Goal: Task Accomplishment & Management: Manage account settings

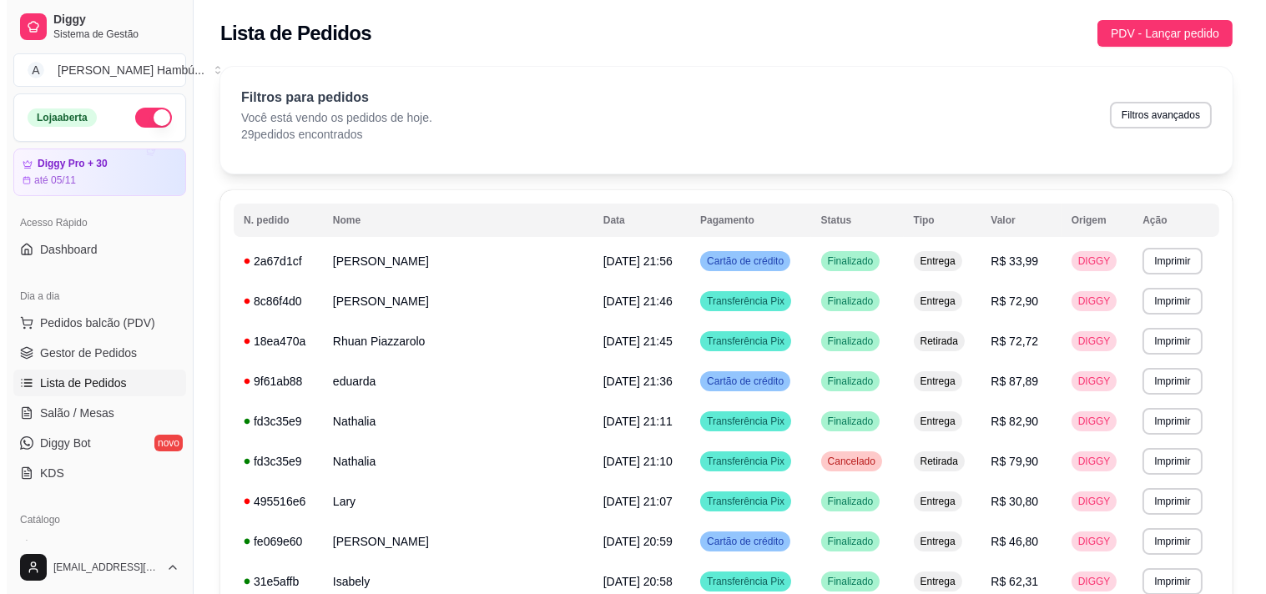
scroll to position [185, 0]
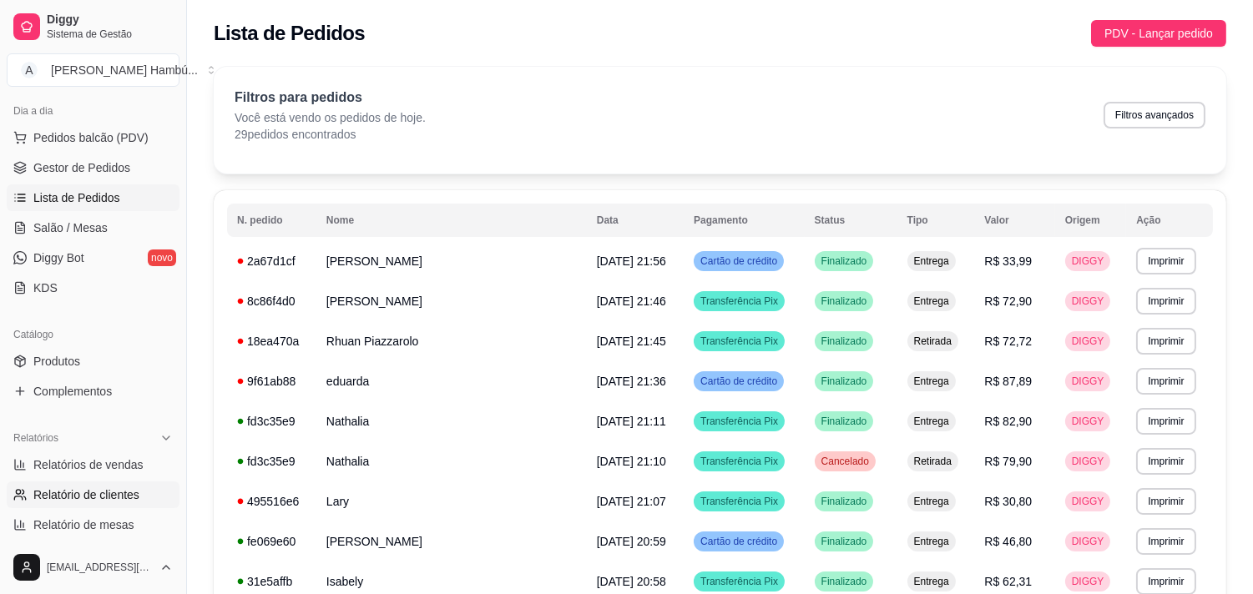
drag, startPoint x: 40, startPoint y: 469, endPoint x: 42, endPoint y: 485, distance: 15.9
click at [40, 471] on span "Relatórios de vendas" at bounding box center [88, 464] width 110 height 17
select select "ALL"
select select "0"
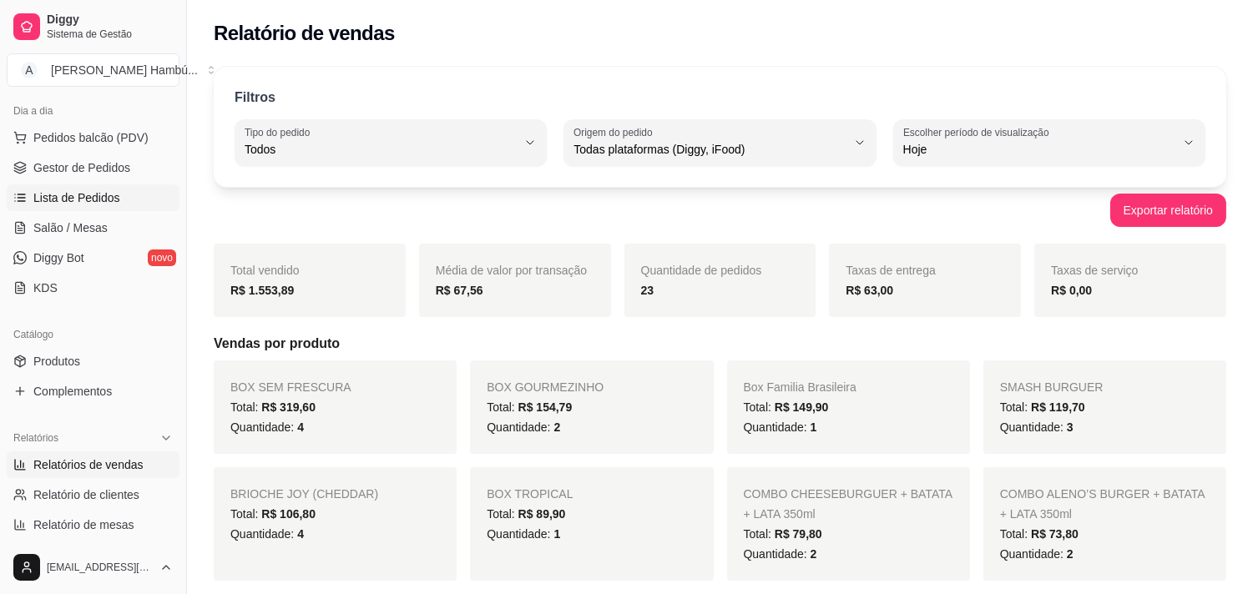
click at [68, 197] on span "Lista de Pedidos" at bounding box center [76, 197] width 87 height 17
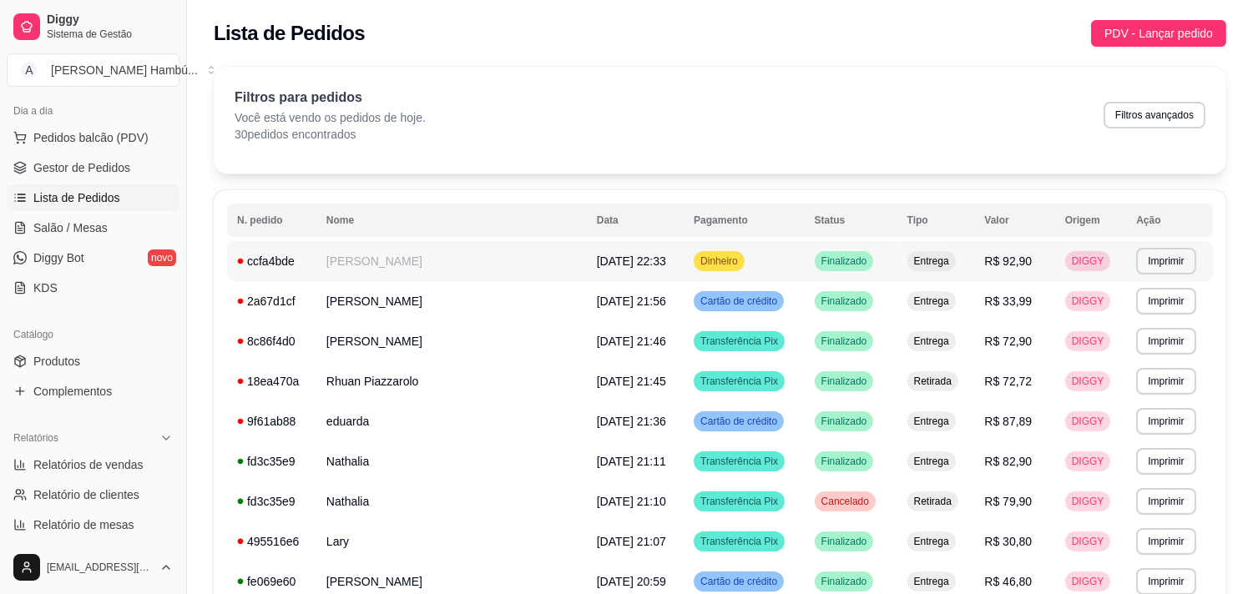
click at [411, 257] on td "[PERSON_NAME]" at bounding box center [451, 261] width 270 height 40
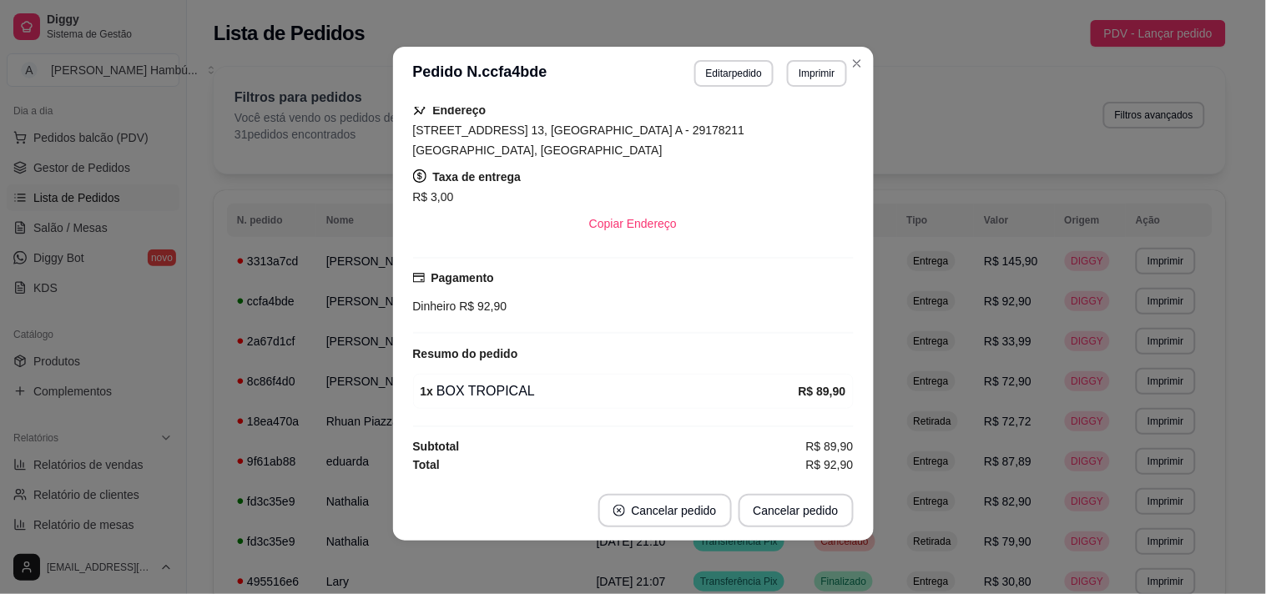
scroll to position [264, 0]
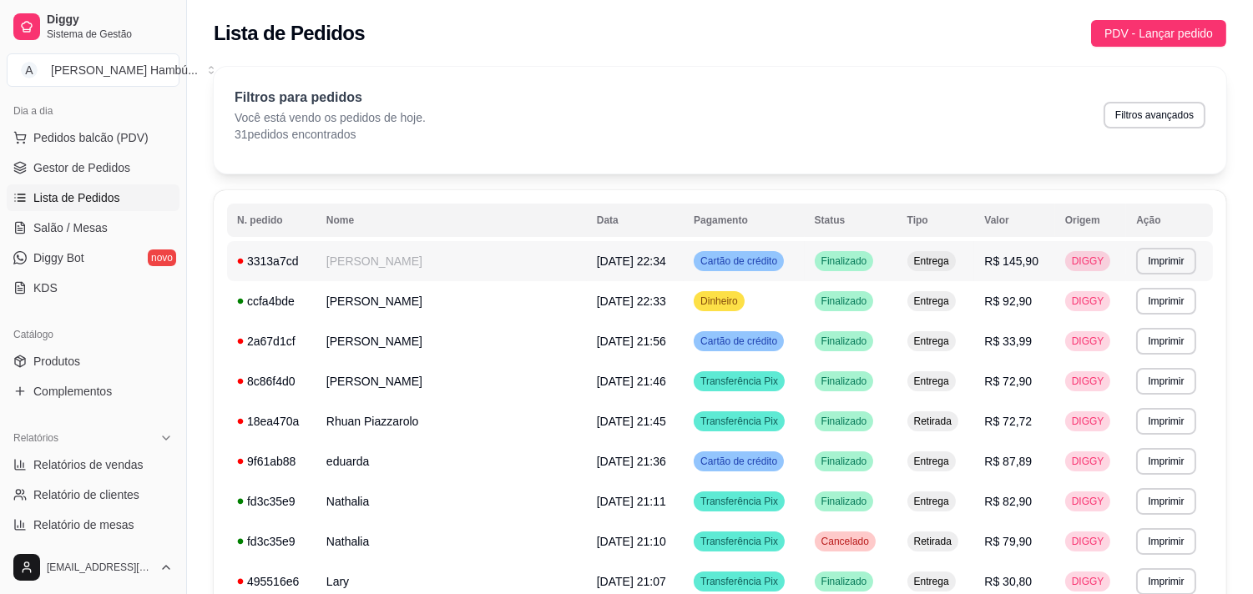
click at [486, 267] on td "[PERSON_NAME]" at bounding box center [451, 261] width 270 height 40
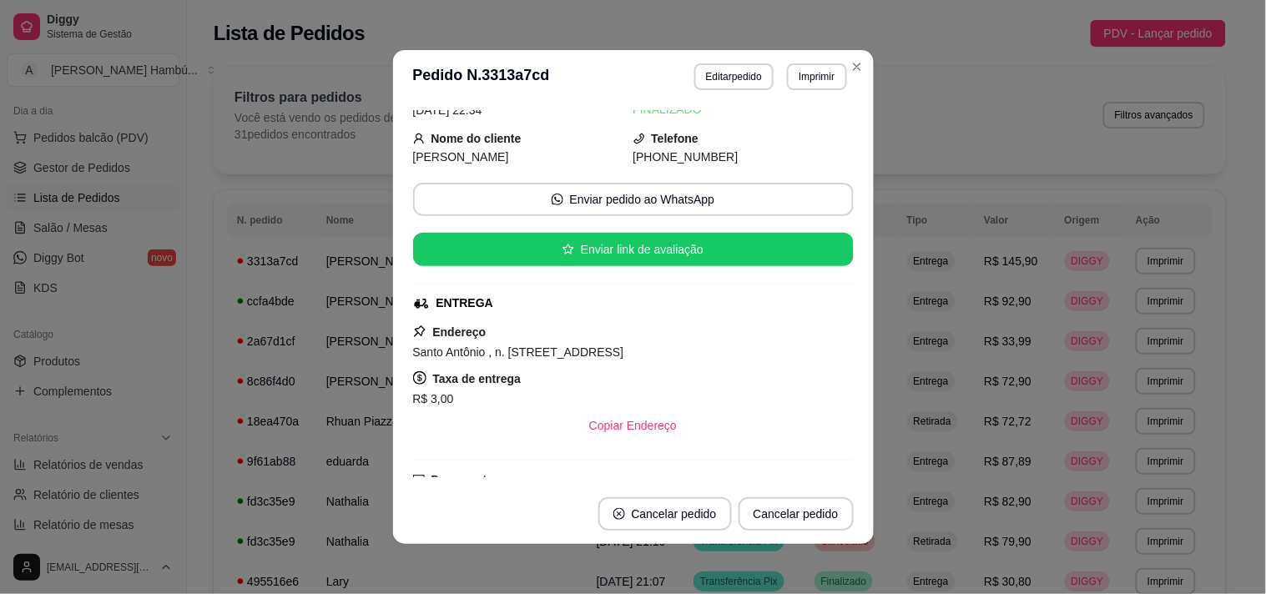
scroll to position [359, 0]
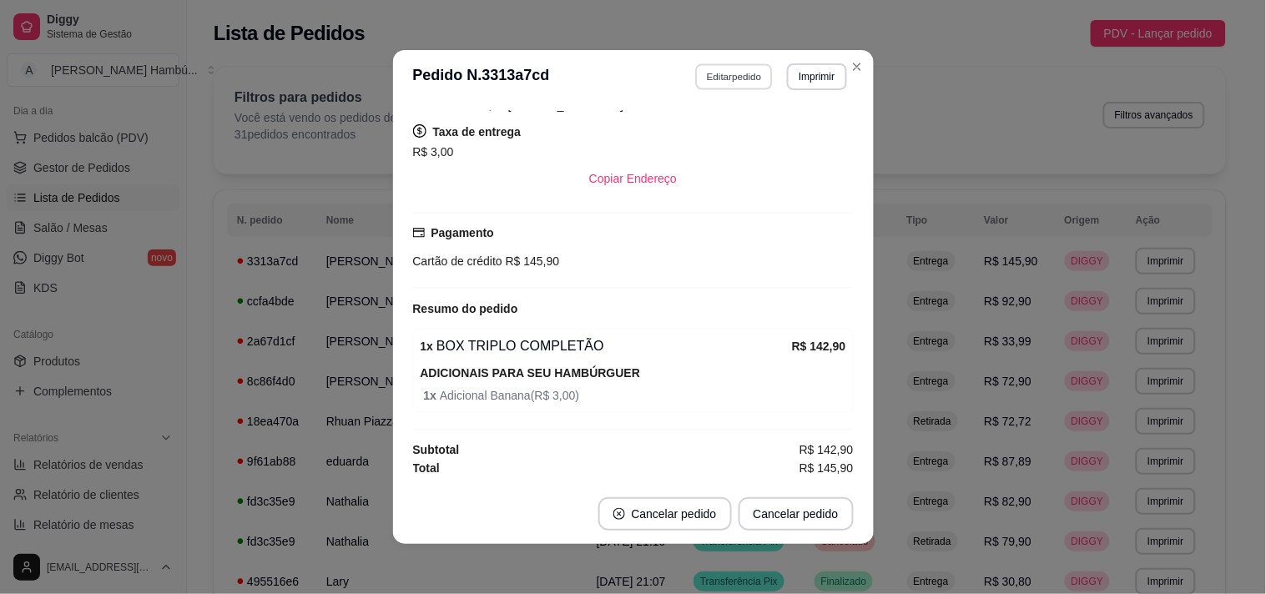
click at [731, 78] on button "Editar pedido" at bounding box center [734, 76] width 78 height 26
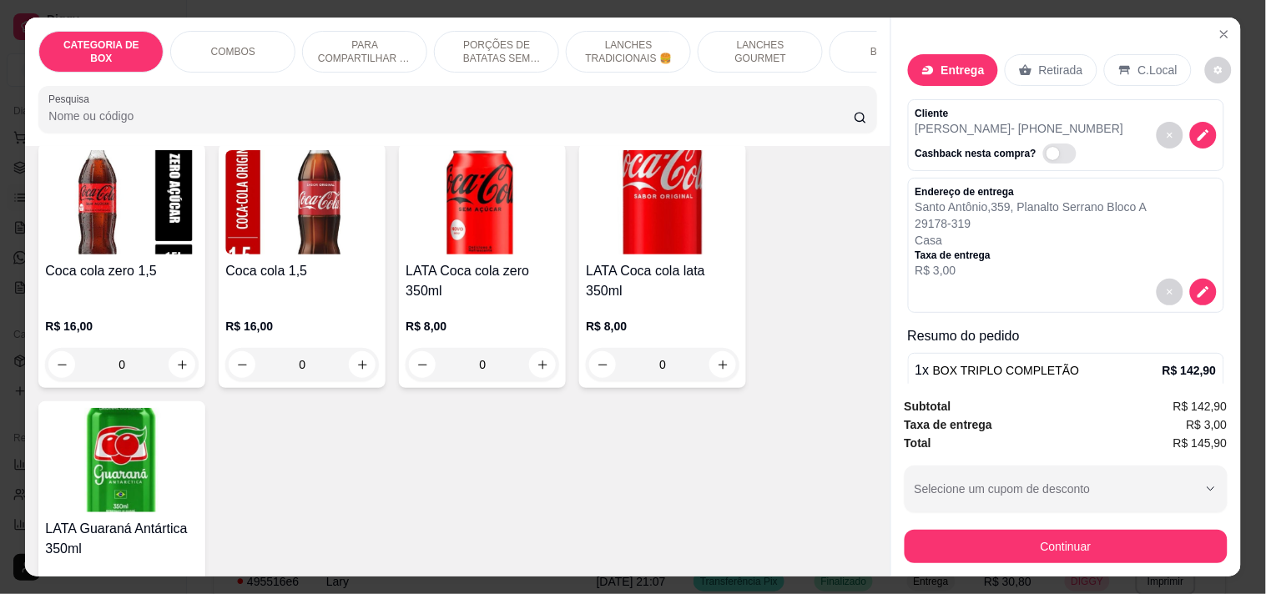
scroll to position [4162, 0]
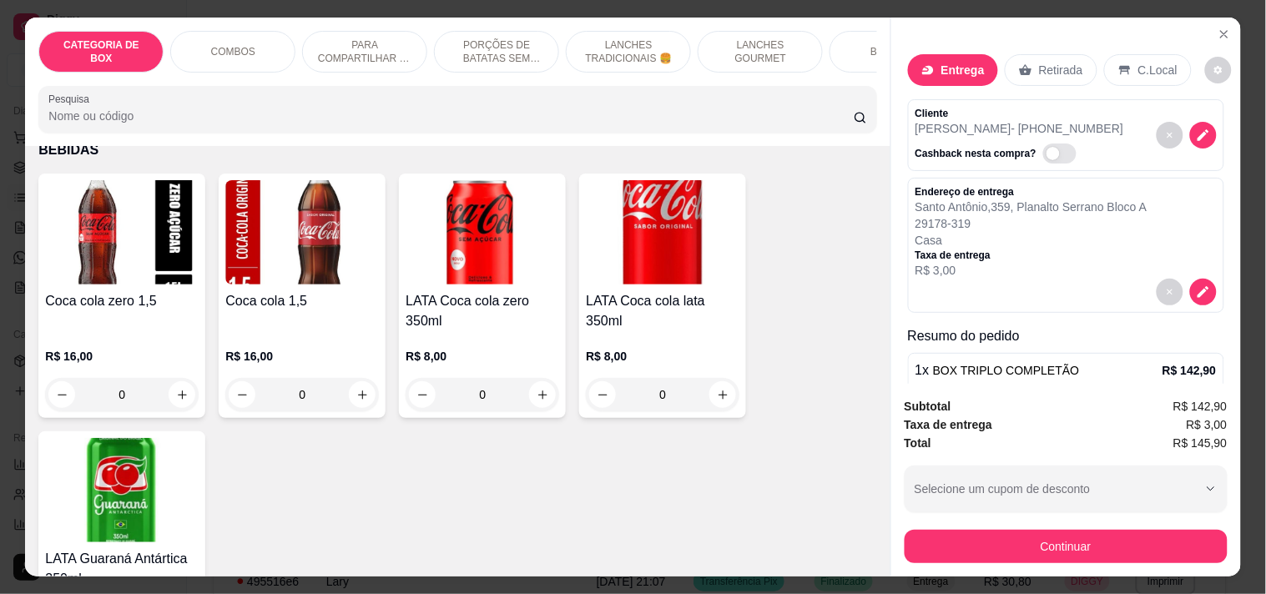
click at [325, 291] on div "Coca cola 1,5" at bounding box center [302, 311] width 154 height 40
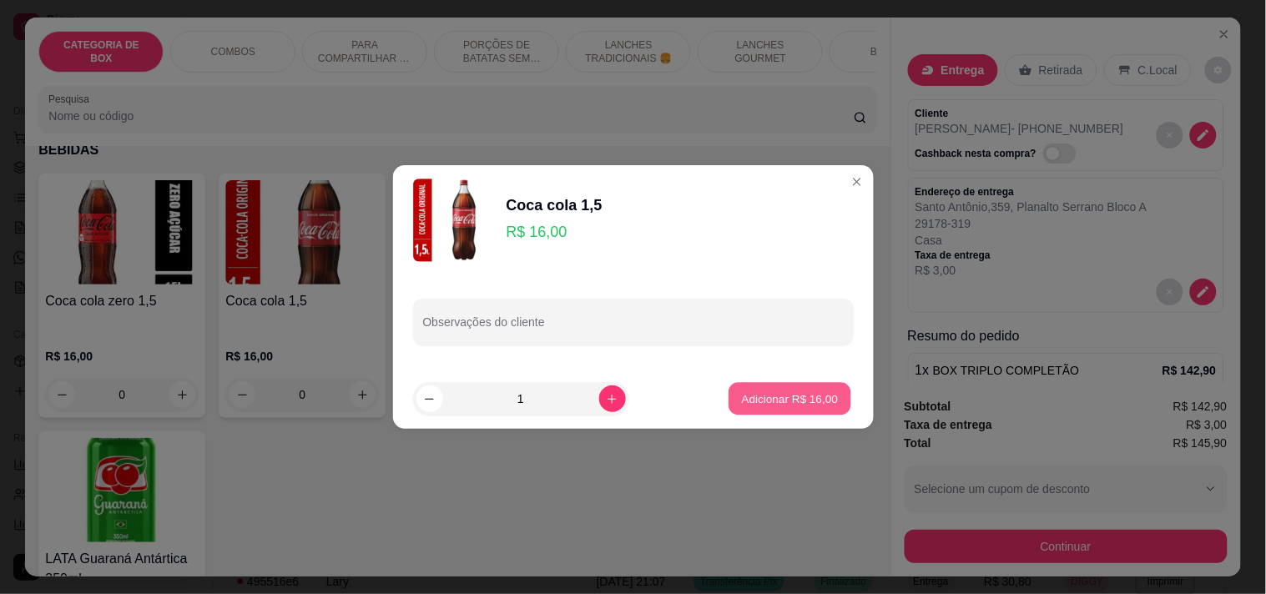
click at [791, 387] on button "Adicionar R$ 16,00" at bounding box center [790, 399] width 123 height 33
type input "1"
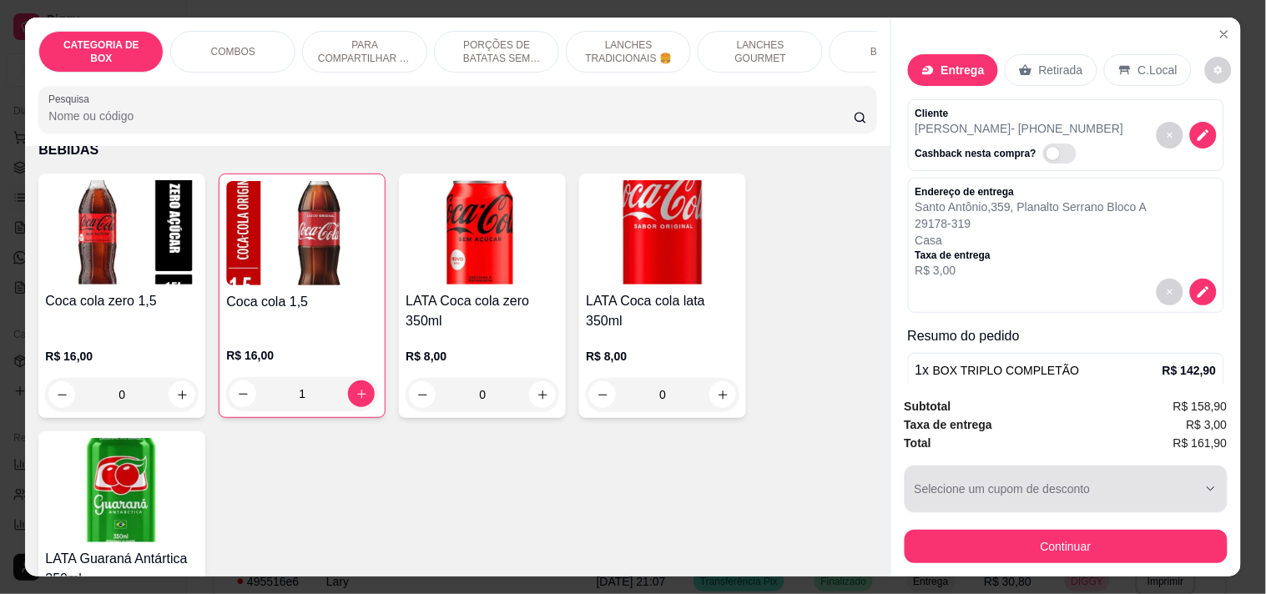
scroll to position [43, 0]
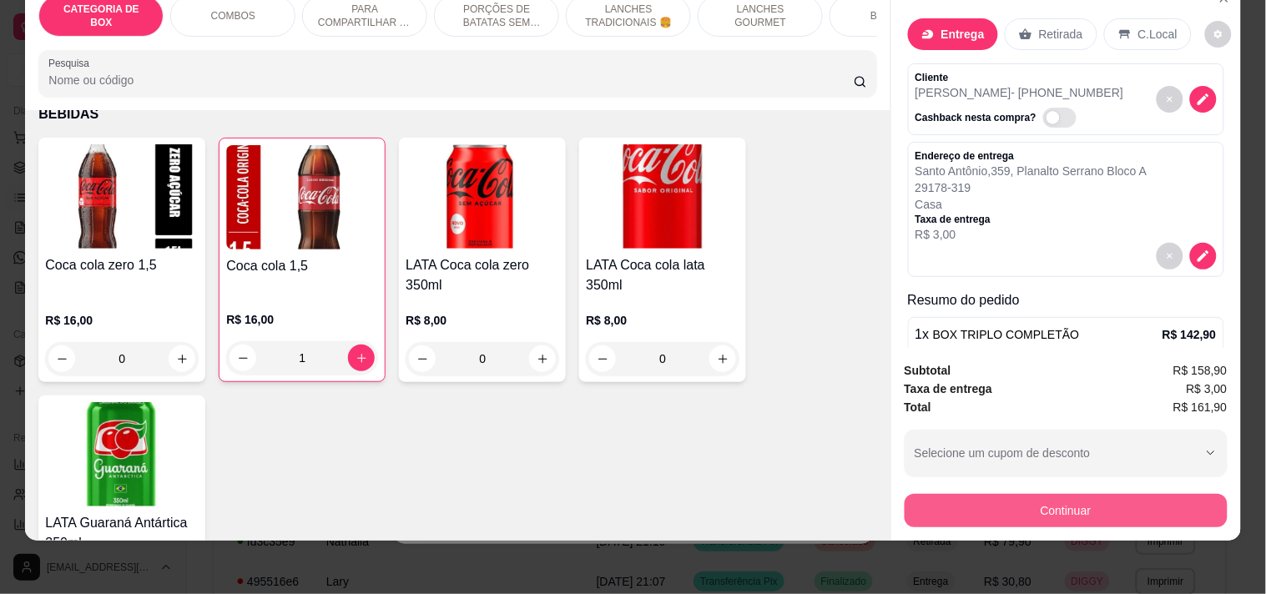
click at [1015, 494] on button "Continuar" at bounding box center [1066, 510] width 323 height 33
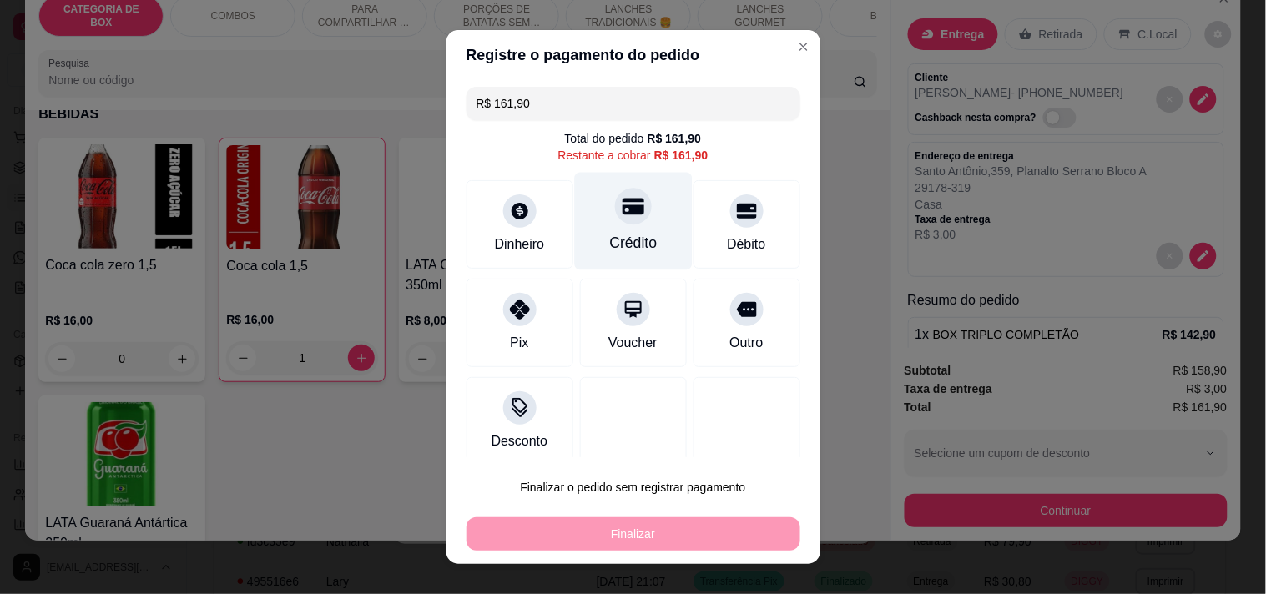
click at [638, 232] on div "Crédito" at bounding box center [633, 221] width 118 height 98
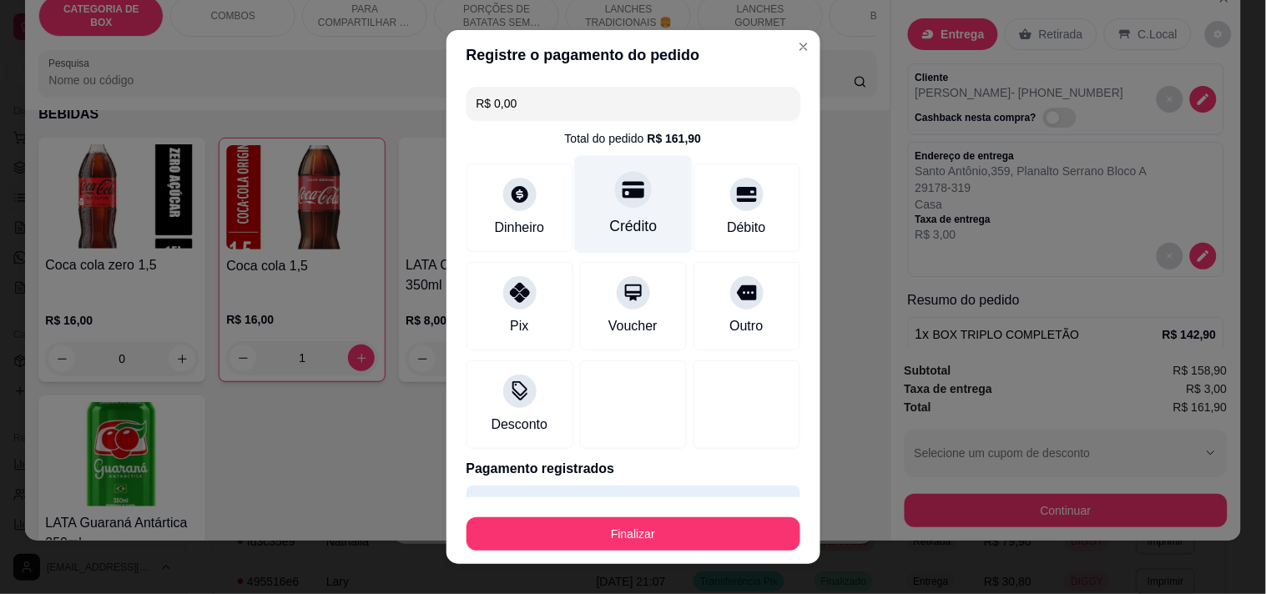
type input "R$ 0,00"
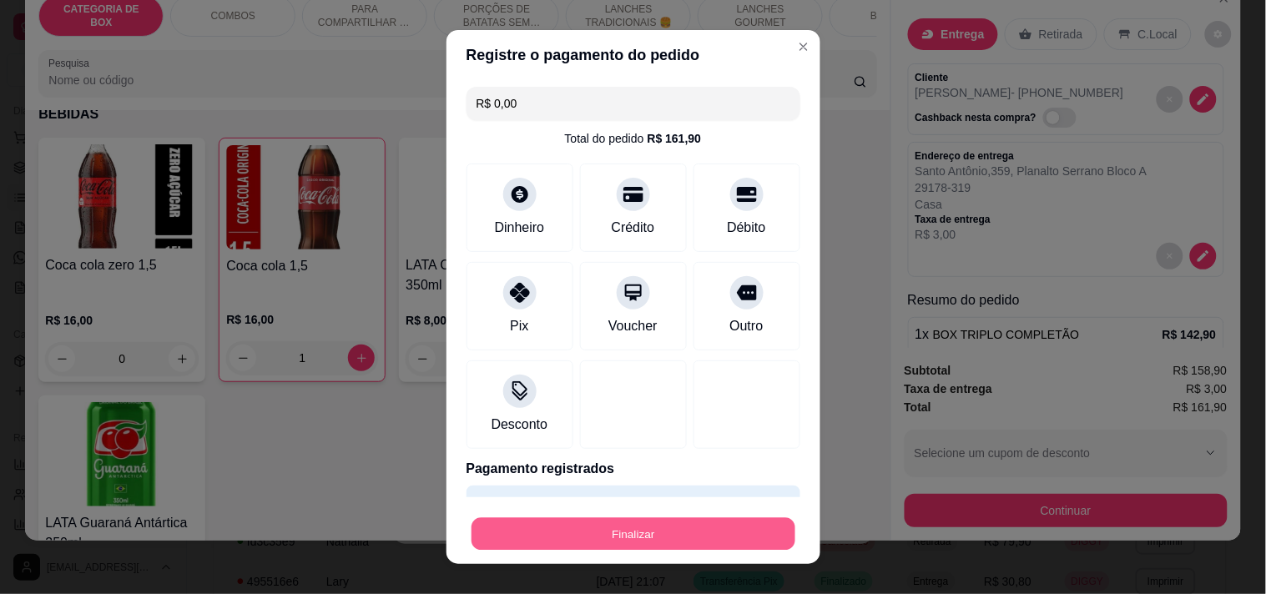
click at [679, 534] on button "Finalizar" at bounding box center [633, 534] width 324 height 33
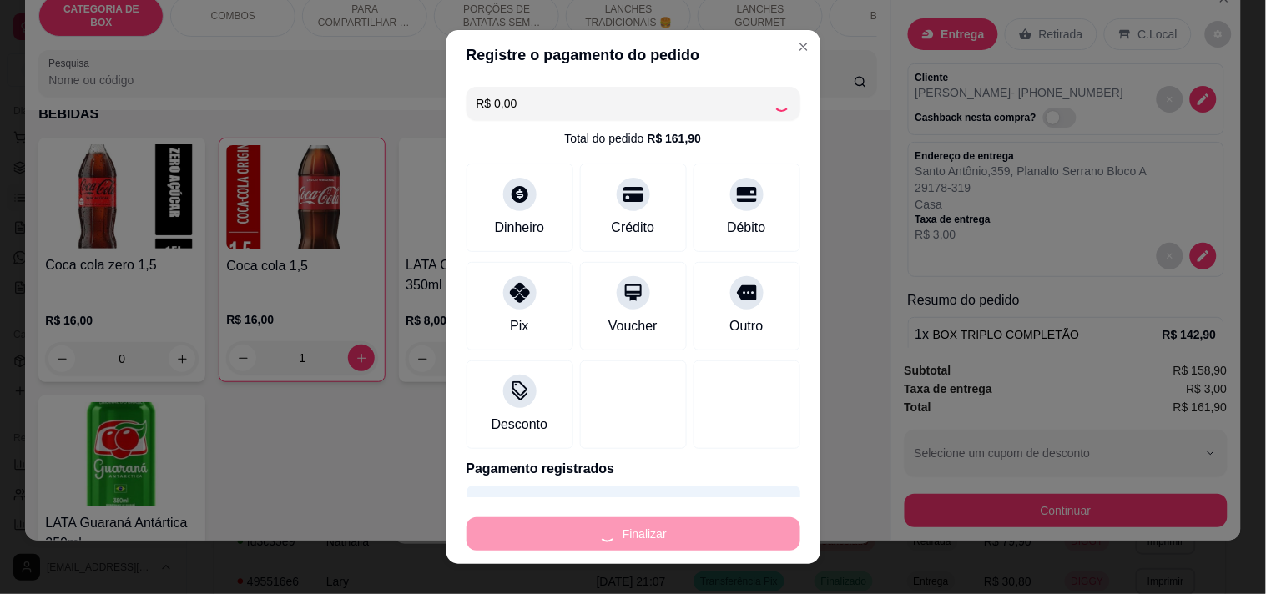
type input "0"
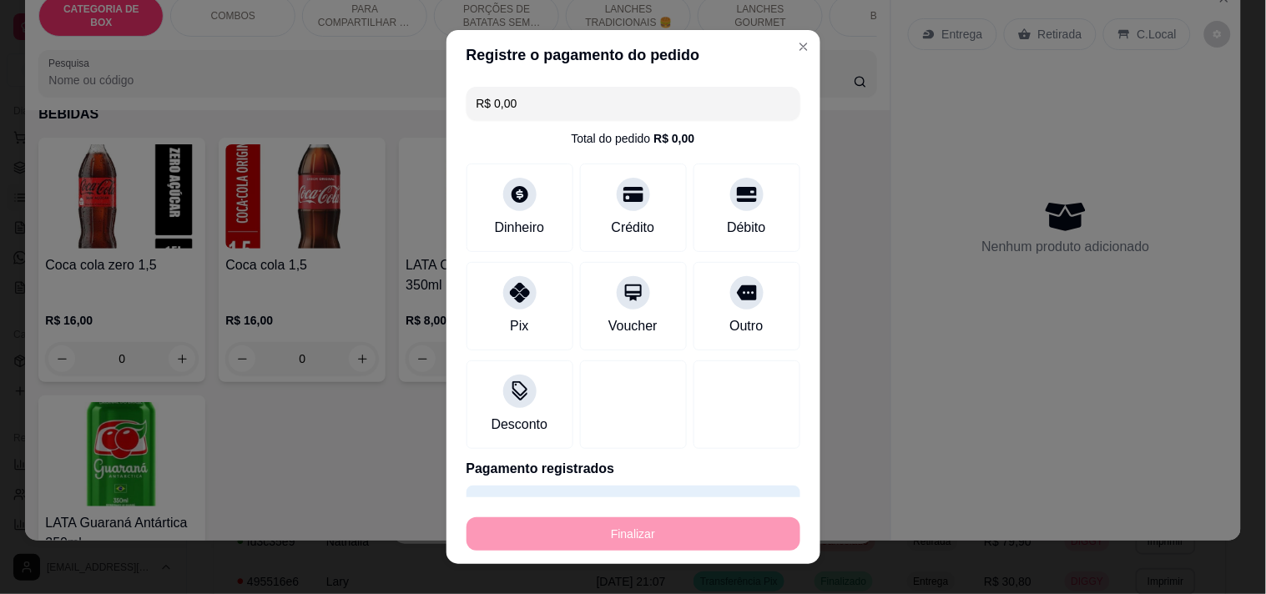
type input "-R$ 161,90"
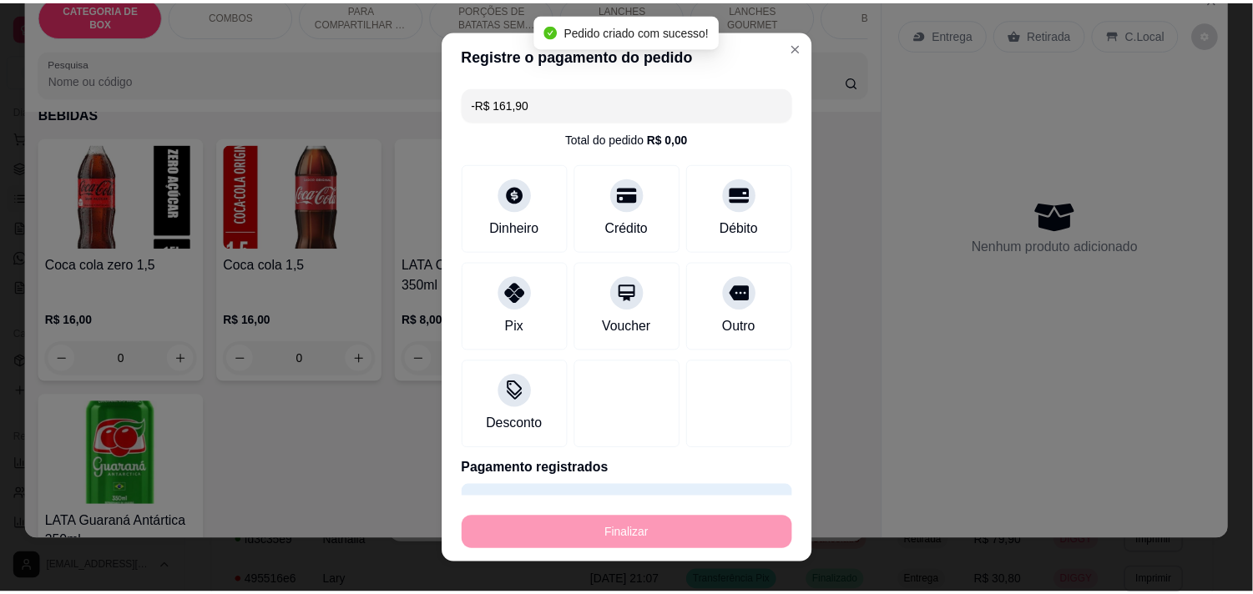
scroll to position [263, 0]
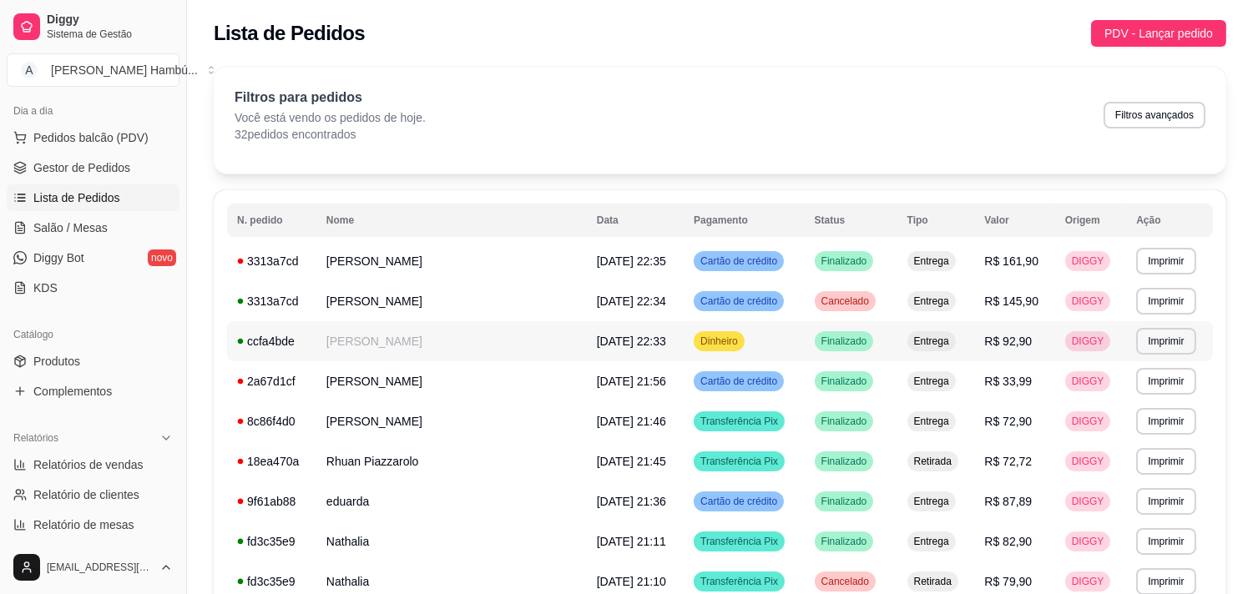
click at [417, 345] on td "[PERSON_NAME]" at bounding box center [451, 341] width 270 height 40
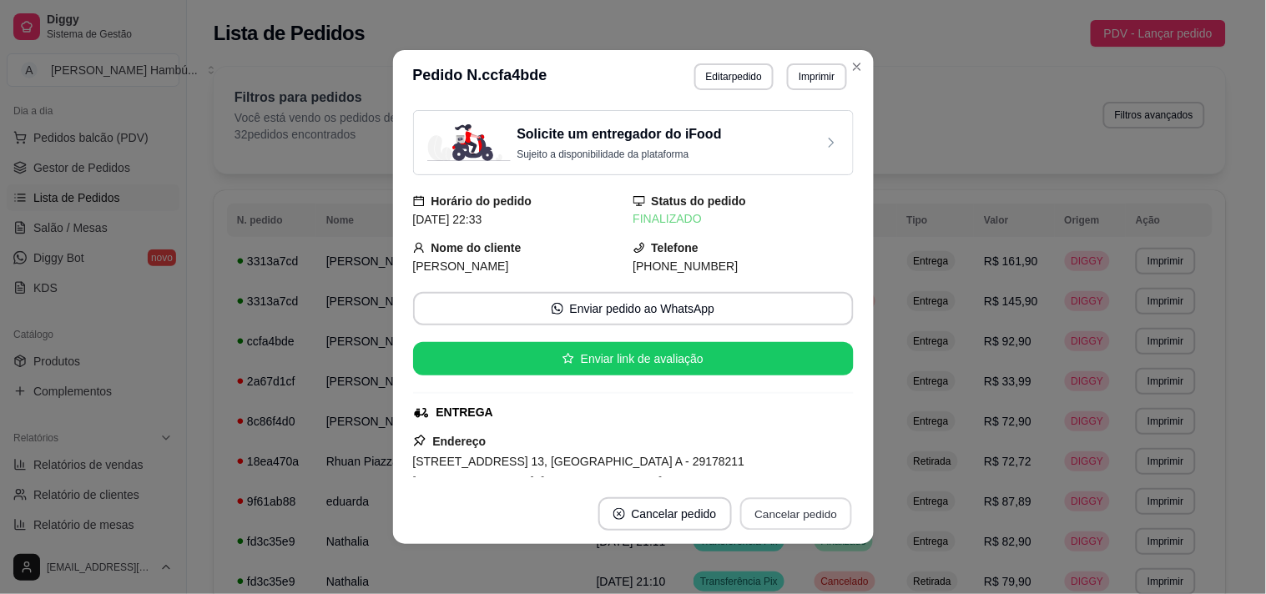
click at [772, 523] on button "Cancelar pedido" at bounding box center [796, 514] width 112 height 33
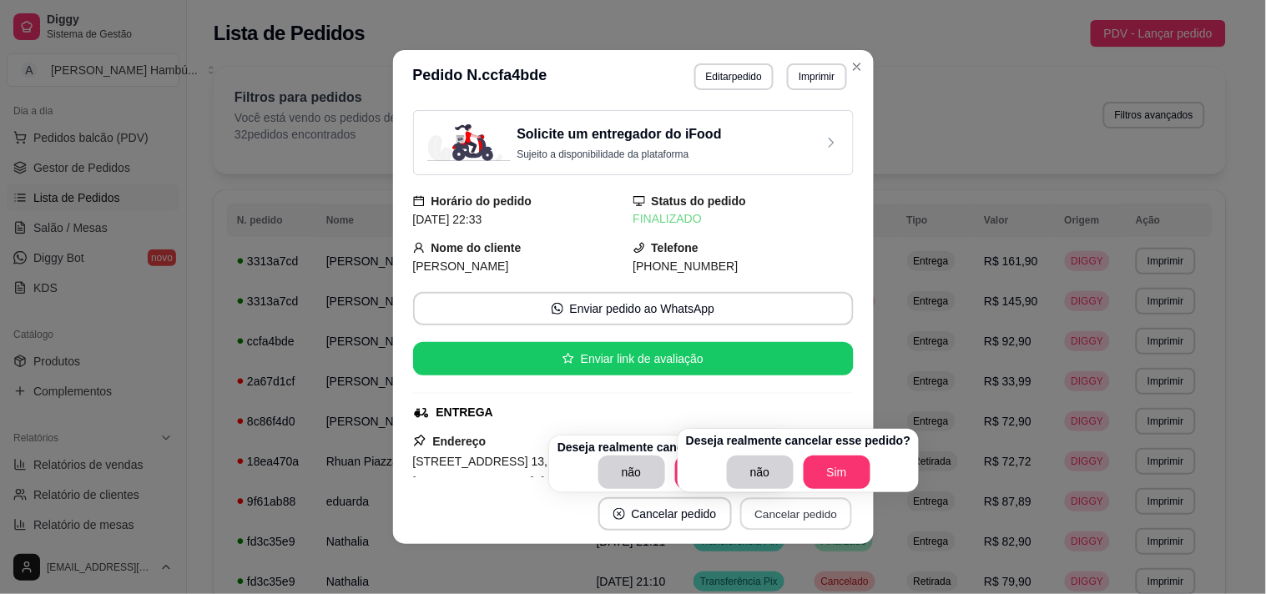
click at [772, 523] on button "Cancelar pedido" at bounding box center [796, 514] width 112 height 33
click at [835, 465] on button "Sim" at bounding box center [836, 472] width 65 height 33
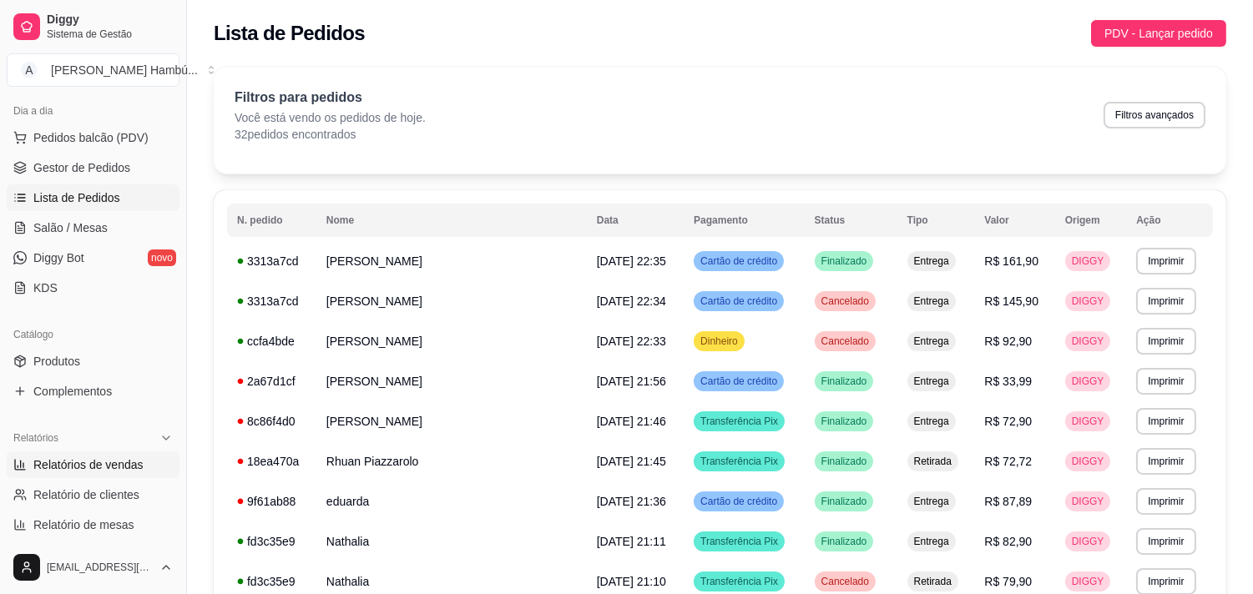
click at [98, 468] on span "Relatórios de vendas" at bounding box center [88, 464] width 110 height 17
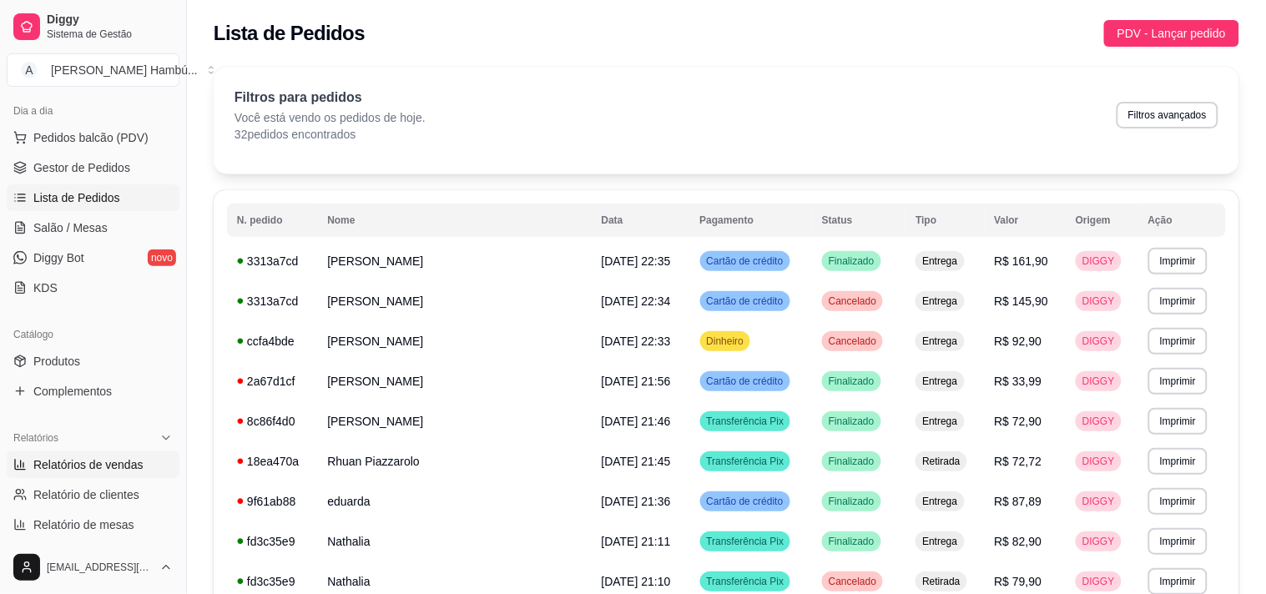
select select "ALL"
select select "0"
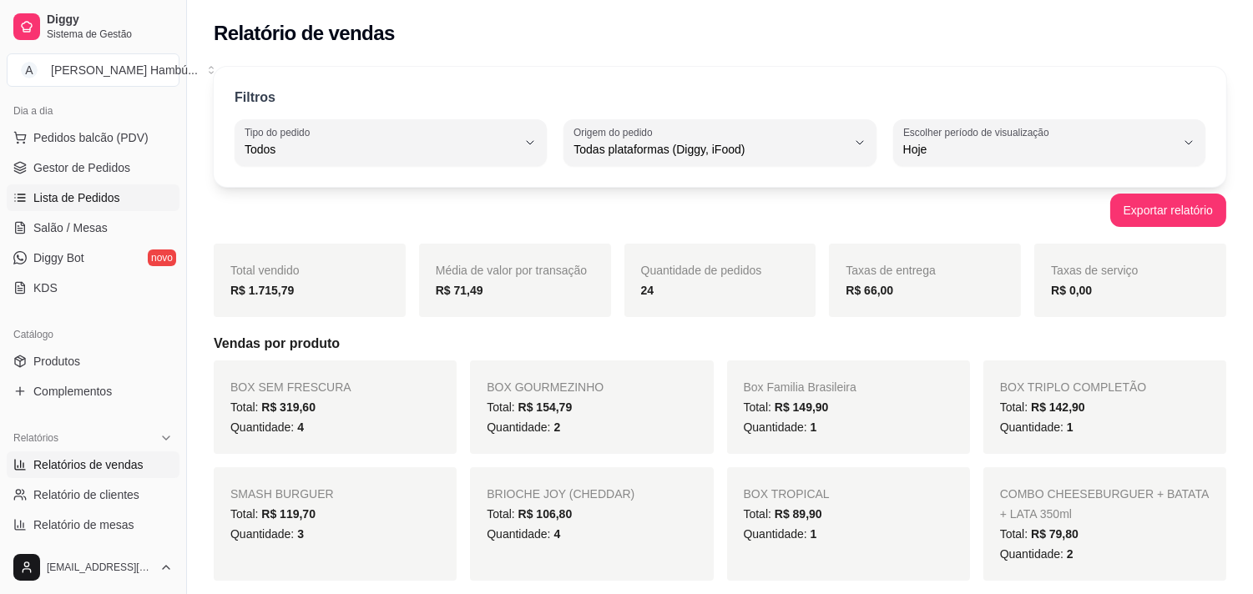
click at [63, 201] on span "Lista de Pedidos" at bounding box center [76, 197] width 87 height 17
